Goal: Task Accomplishment & Management: Manage account settings

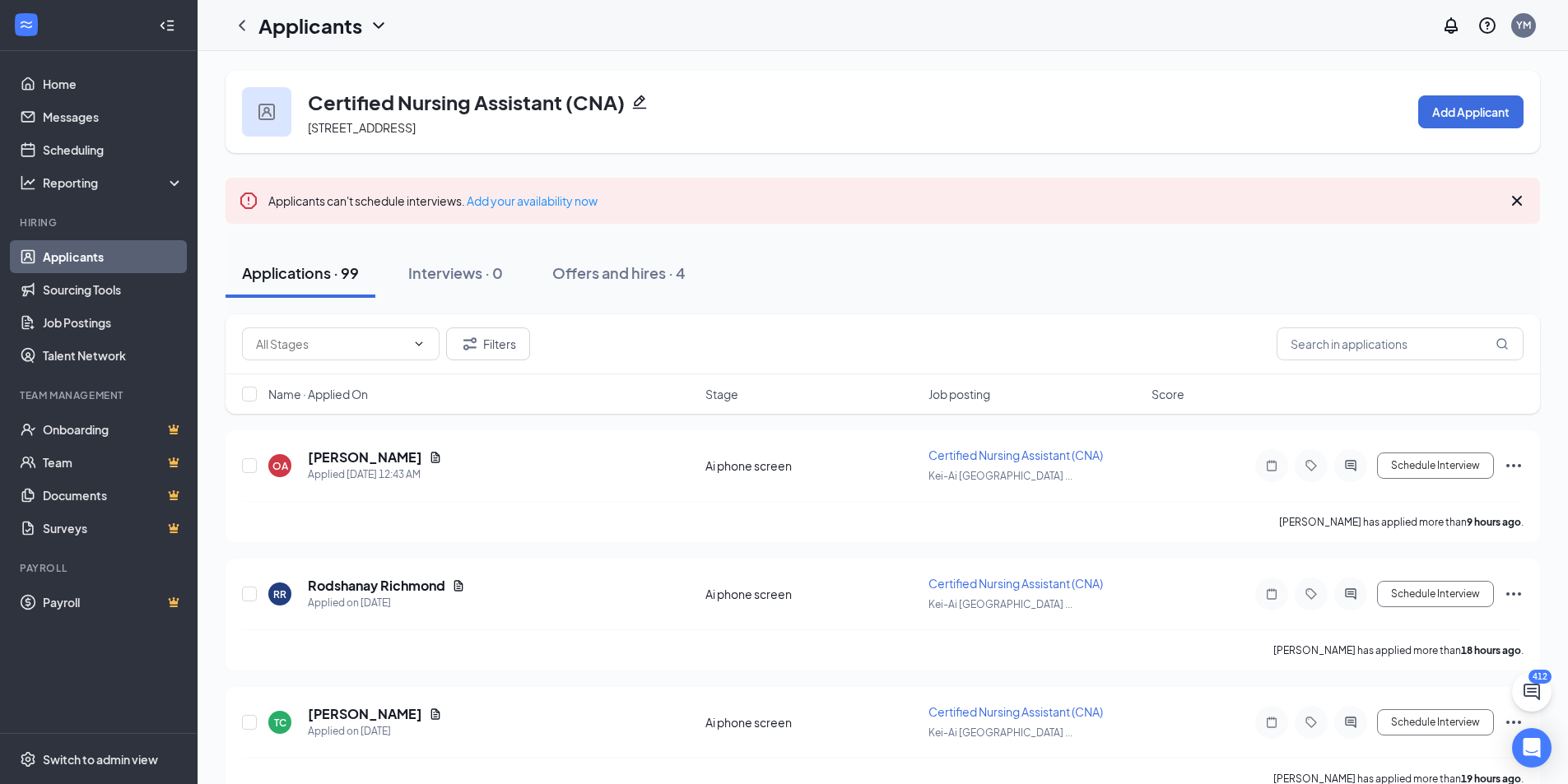
click at [1513, 195] on icon "Cross" at bounding box center [1517, 201] width 20 height 20
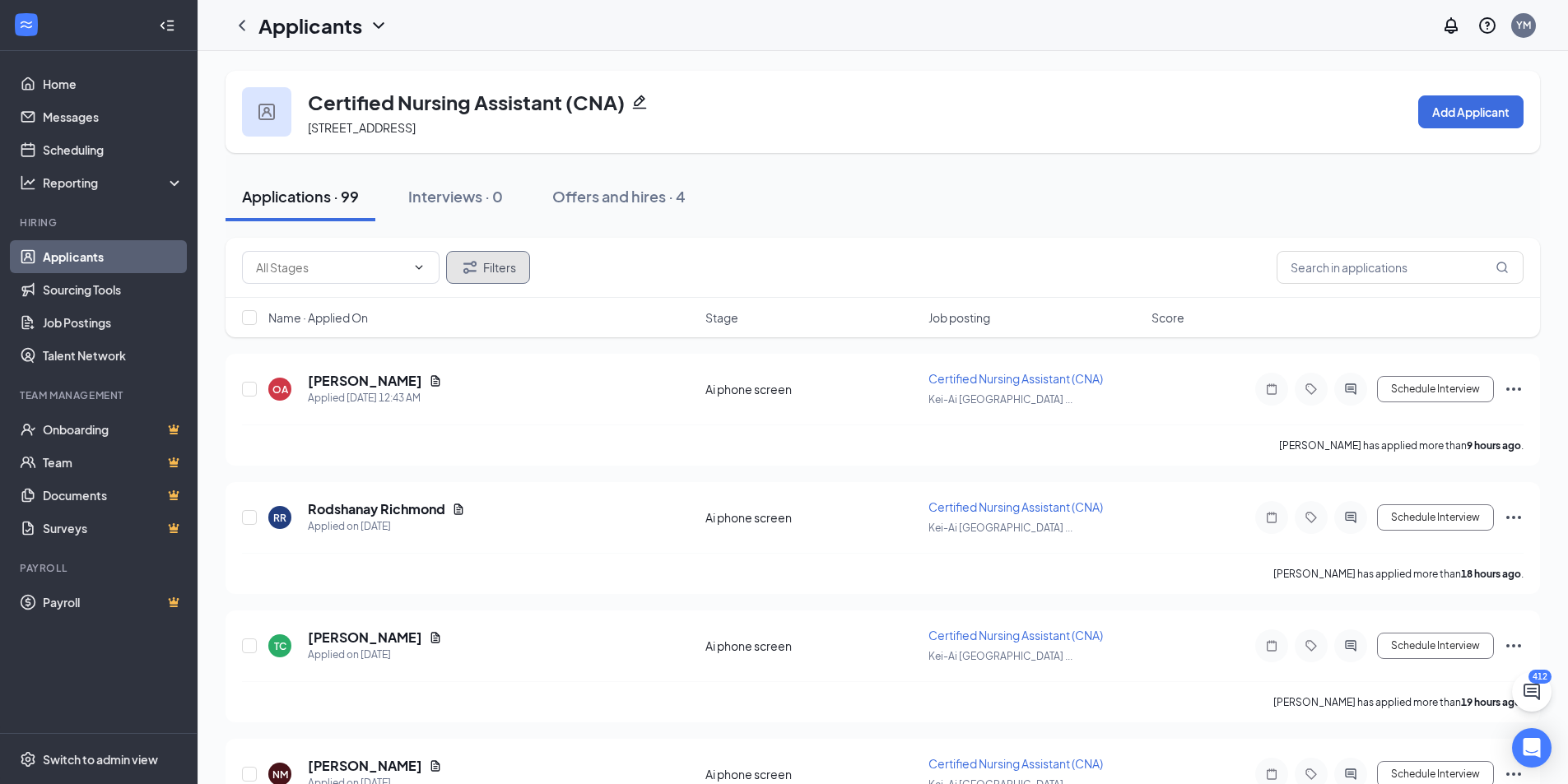
click at [501, 267] on button "Filters" at bounding box center [488, 268] width 84 height 33
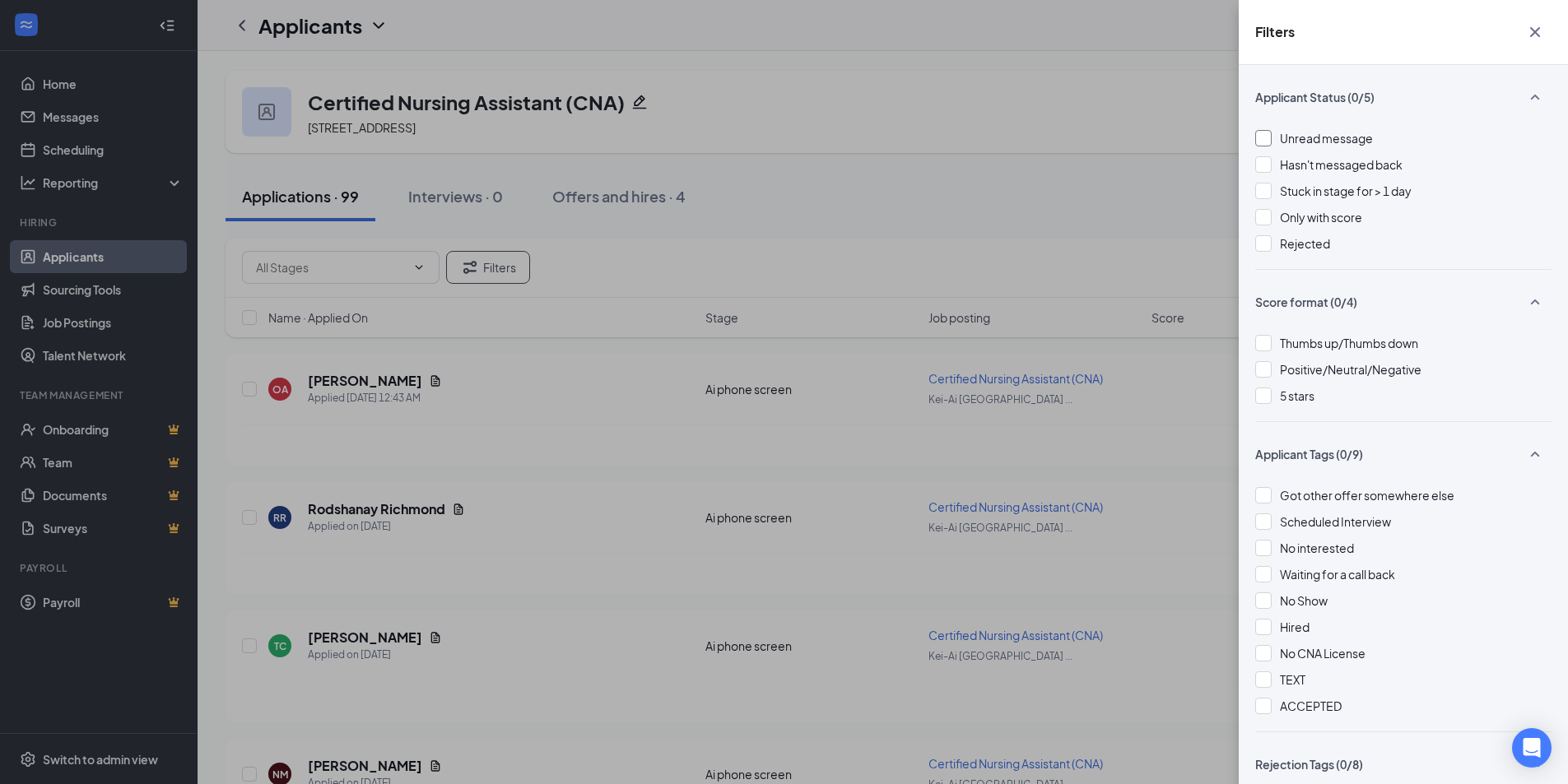
click at [1306, 138] on span "Unread message" at bounding box center [1327, 137] width 93 height 15
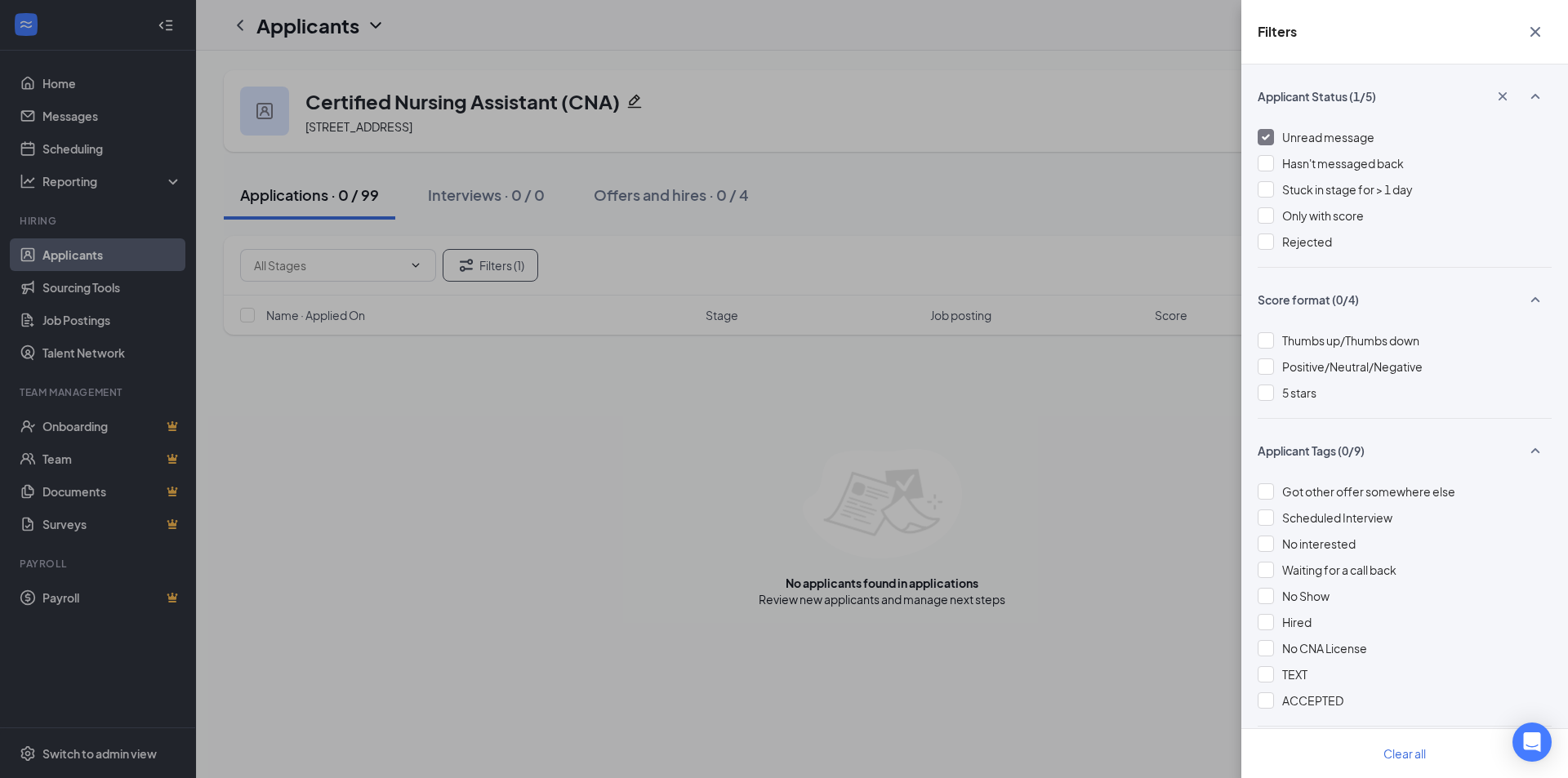
click at [1296, 137] on span "Unread message" at bounding box center [1328, 136] width 92 height 15
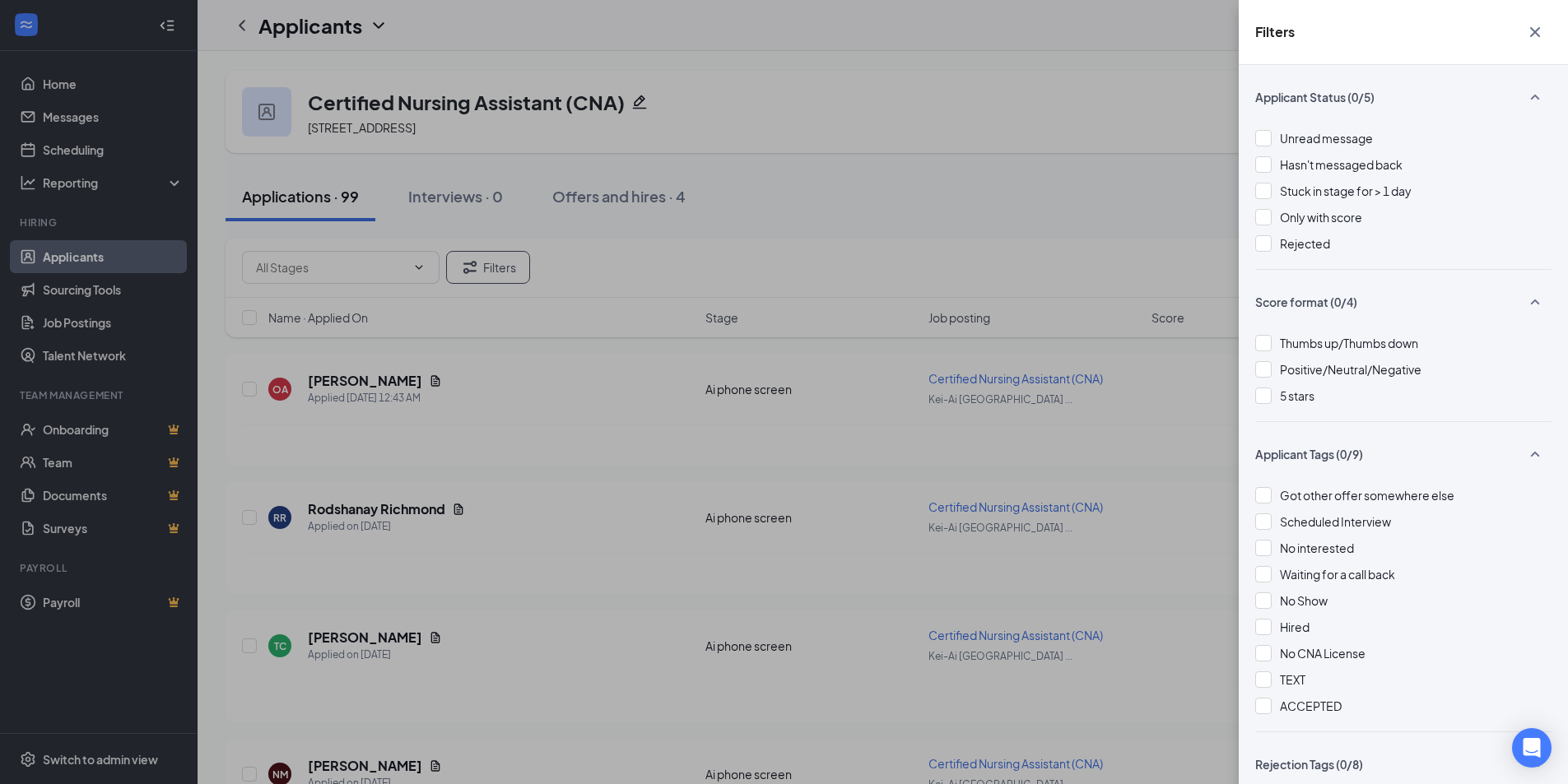
click at [1051, 174] on div "Filters Applicant Status (0/5) Unread message Hasn't messaged back Stuck in sta…" at bounding box center [784, 392] width 1568 height 784
click at [1044, 174] on div "Filters Applicant Status (0/5) Unread message Hasn't messaged back Stuck in sta…" at bounding box center [784, 392] width 1568 height 784
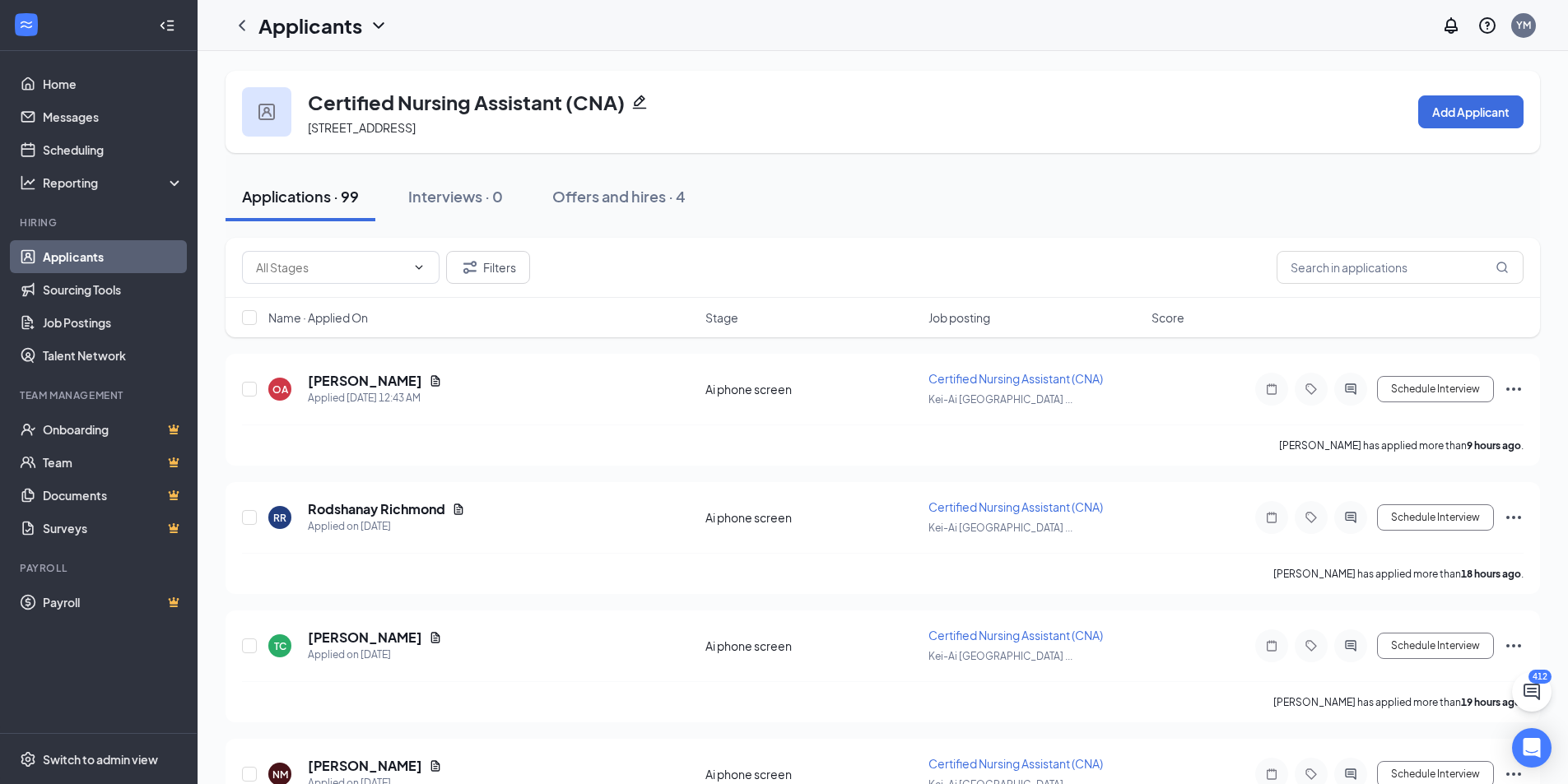
click at [1164, 213] on div "Applications · 99 Interviews · 0 Offers and hires · 4" at bounding box center [883, 196] width 1315 height 49
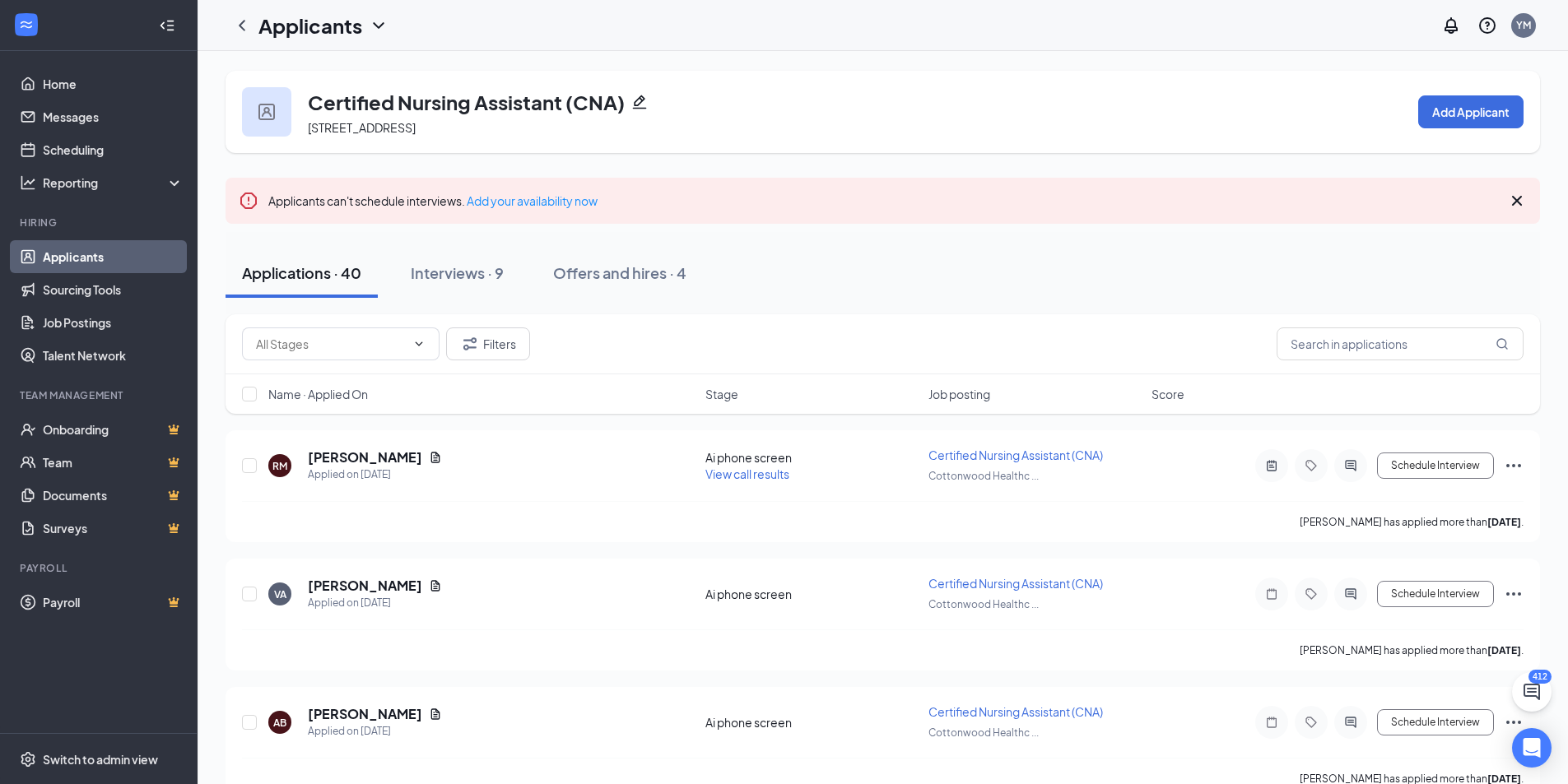
click at [1517, 206] on icon "Cross" at bounding box center [1517, 201] width 20 height 20
